Goal: Transaction & Acquisition: Purchase product/service

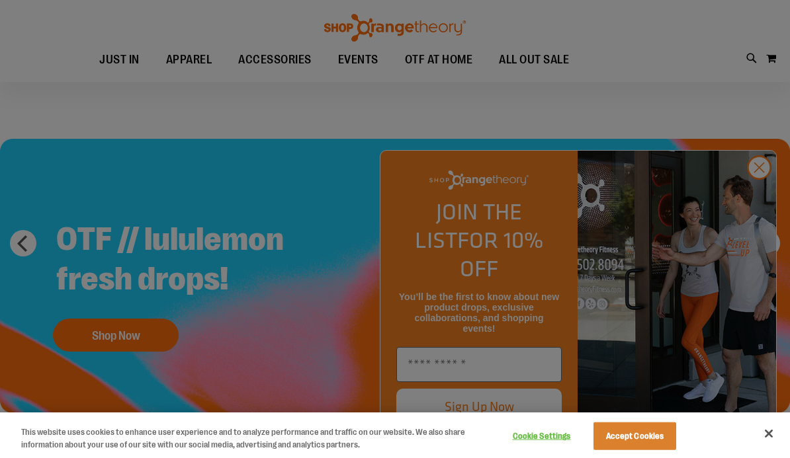
scroll to position [1234, 0]
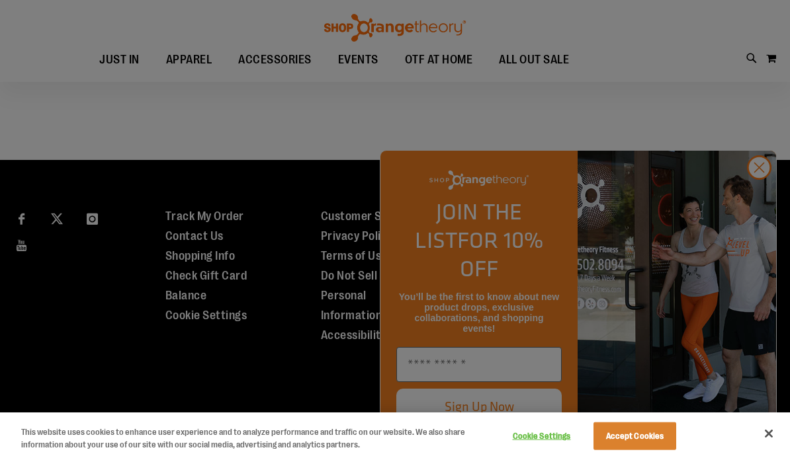
click at [761, 200] on div at bounding box center [395, 229] width 790 height 458
click at [761, 198] on div at bounding box center [395, 229] width 790 height 458
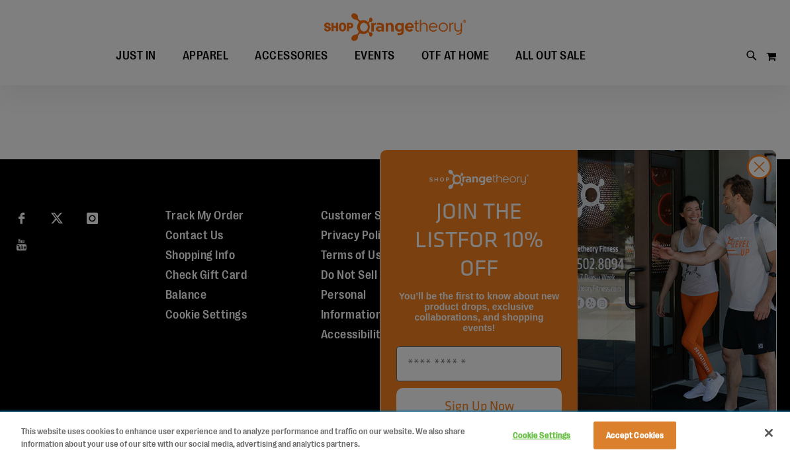
click at [552, 431] on button "Cookie Settings" at bounding box center [541, 436] width 83 height 26
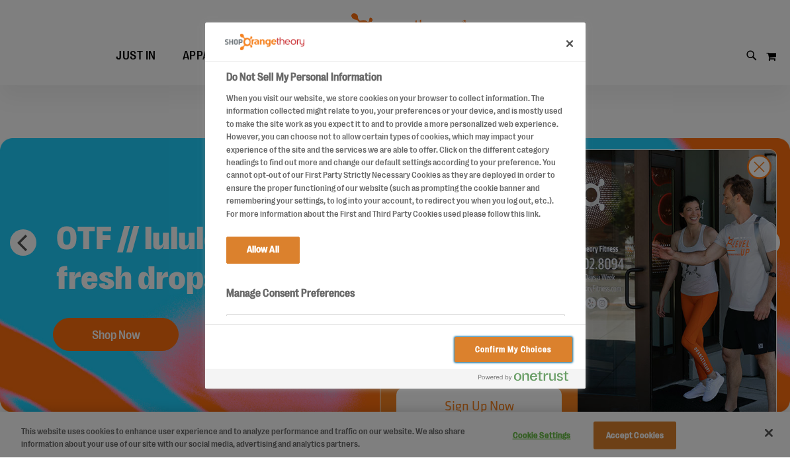
click at [530, 349] on button "Confirm My Choices" at bounding box center [512, 350] width 117 height 25
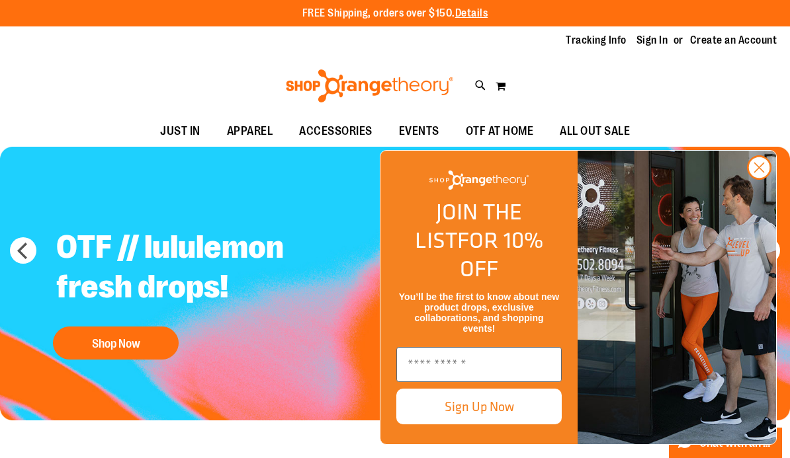
click at [122, 298] on h2 "OTF // lululemon fresh drops!" at bounding box center [210, 269] width 329 height 103
click at [760, 179] on circle "Close dialog" at bounding box center [759, 168] width 22 height 22
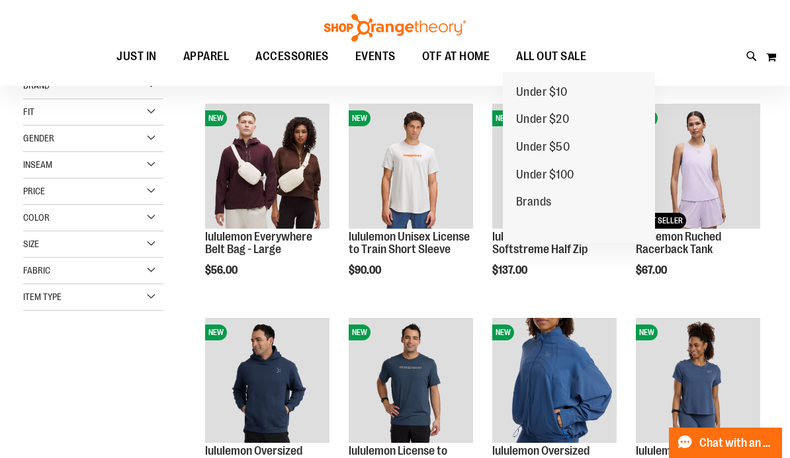
scroll to position [19, 0]
